Goal: Check status

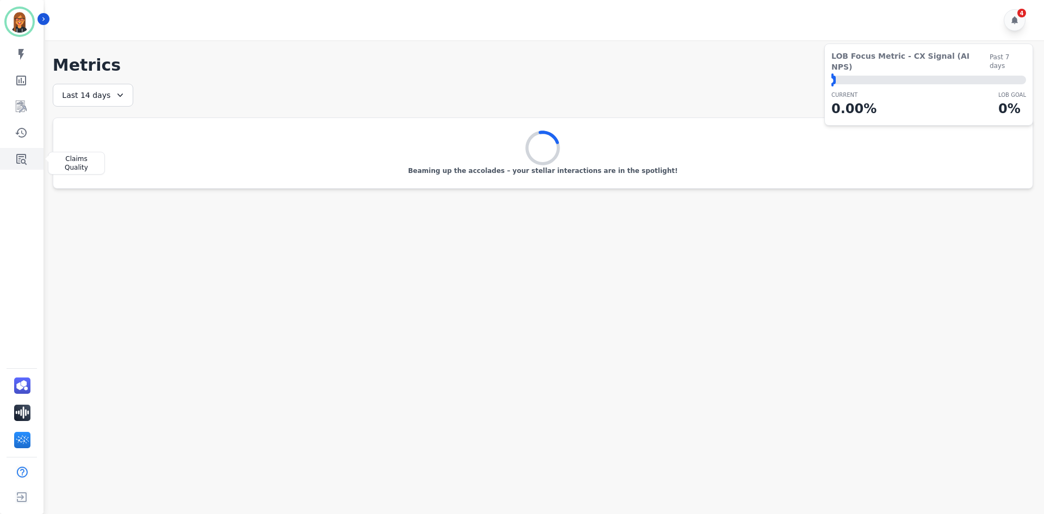
click at [27, 151] on link "Sidebar" at bounding box center [23, 159] width 42 height 22
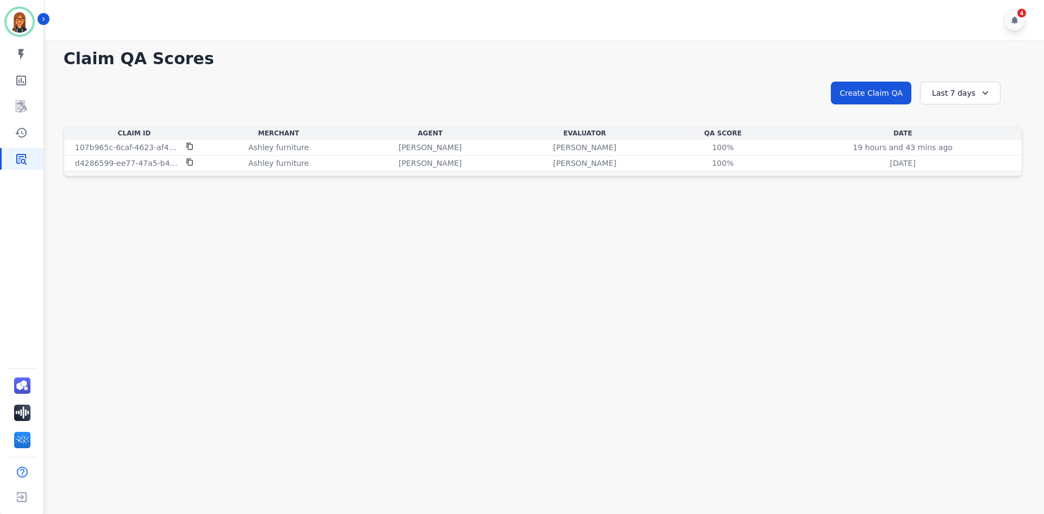
click at [935, 94] on div "Last 7 days" at bounding box center [960, 93] width 81 height 23
click at [960, 180] on li "Last 30 days" at bounding box center [967, 185] width 54 height 11
